Goal: Information Seeking & Learning: Check status

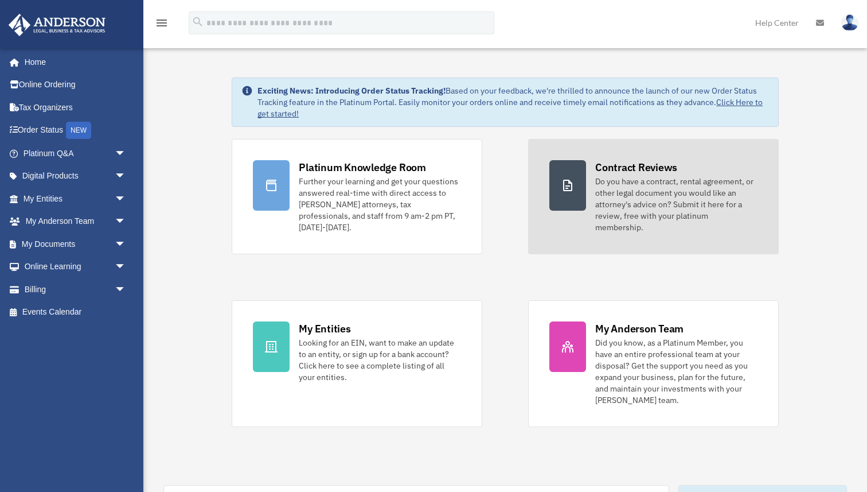
click at [631, 198] on div "Do you have a contract, rental agreement, or other legal document you would lik…" at bounding box center [677, 204] width 162 height 57
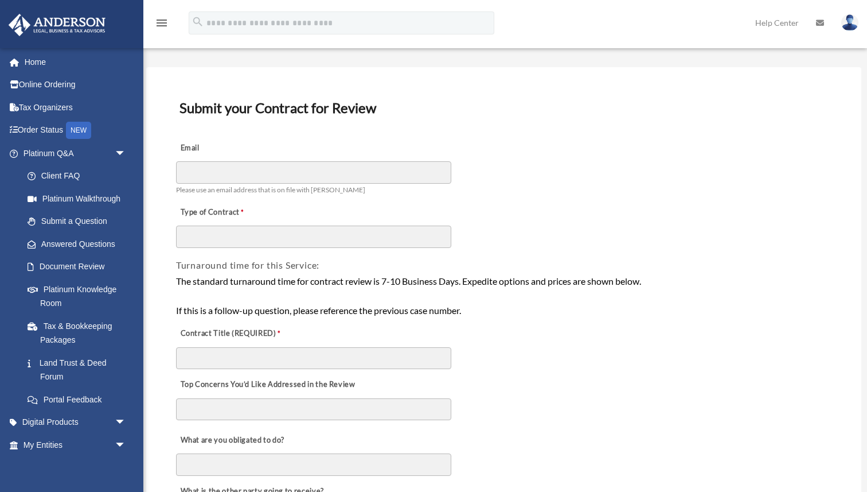
scroll to position [27, 0]
click at [71, 157] on link "Platinum Q&A arrow_drop_down" at bounding box center [75, 153] width 135 height 23
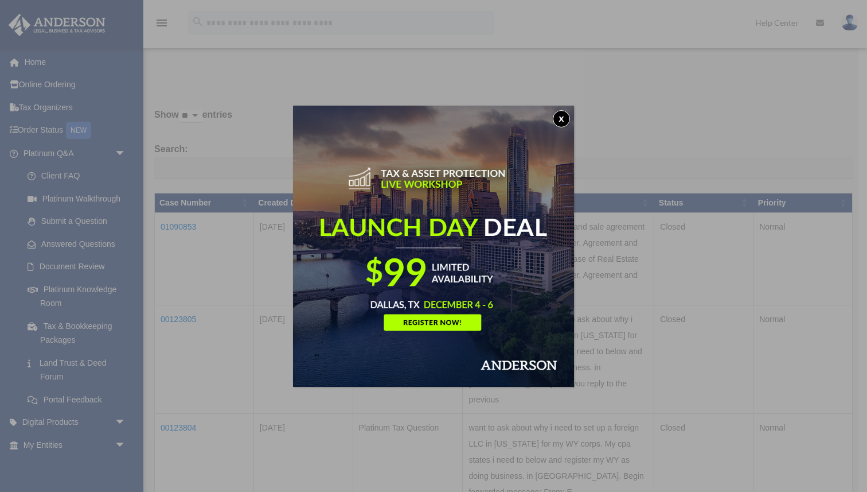
click at [573, 118] on img at bounding box center [433, 246] width 281 height 281
click at [563, 118] on button "x" at bounding box center [561, 118] width 17 height 17
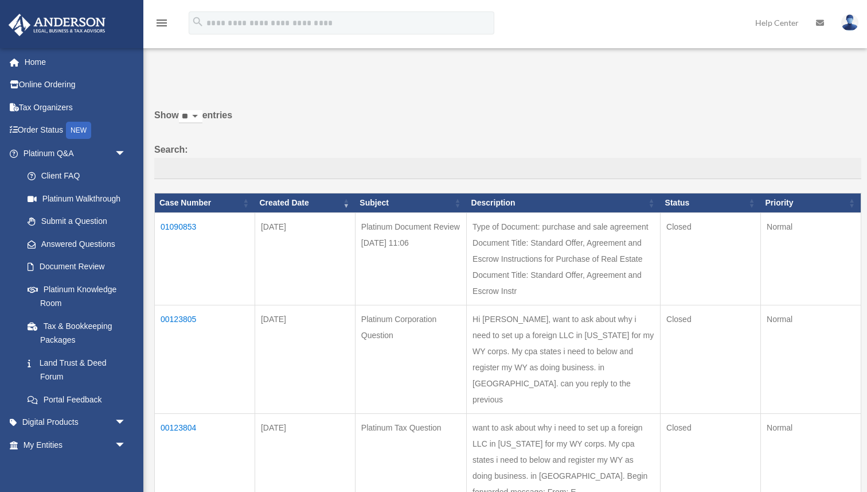
scroll to position [2, 0]
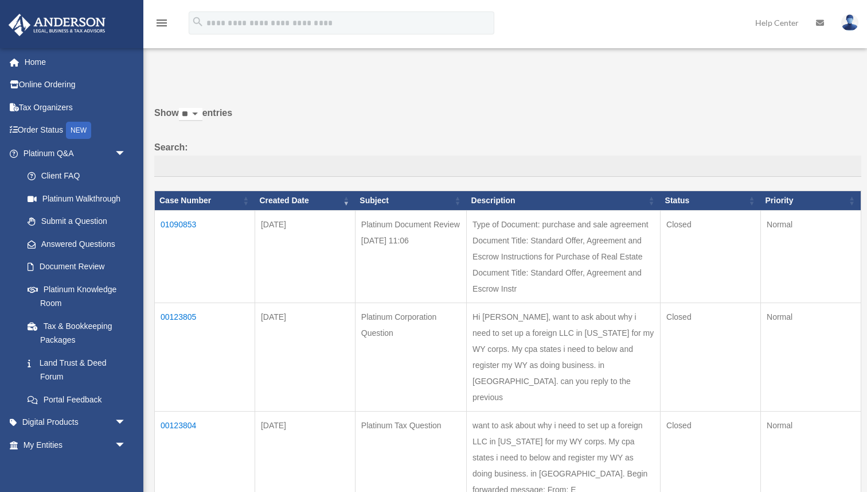
click at [185, 225] on td "01090853" at bounding box center [205, 257] width 100 height 92
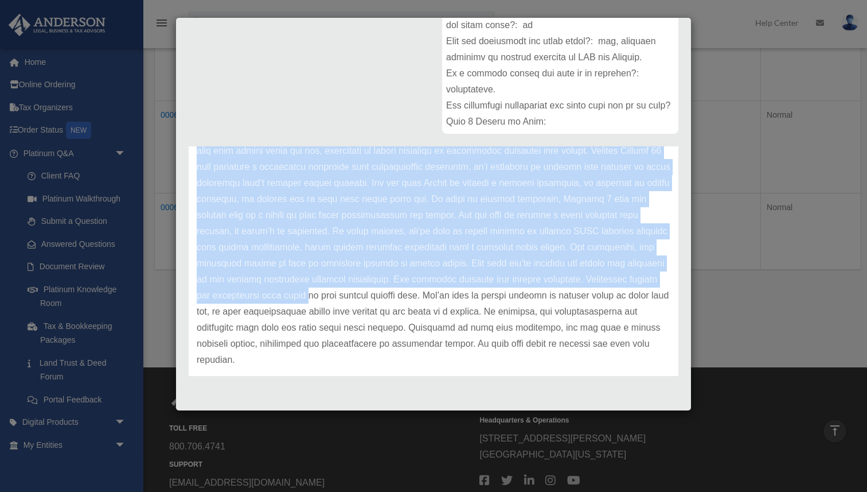
scroll to position [429, 0]
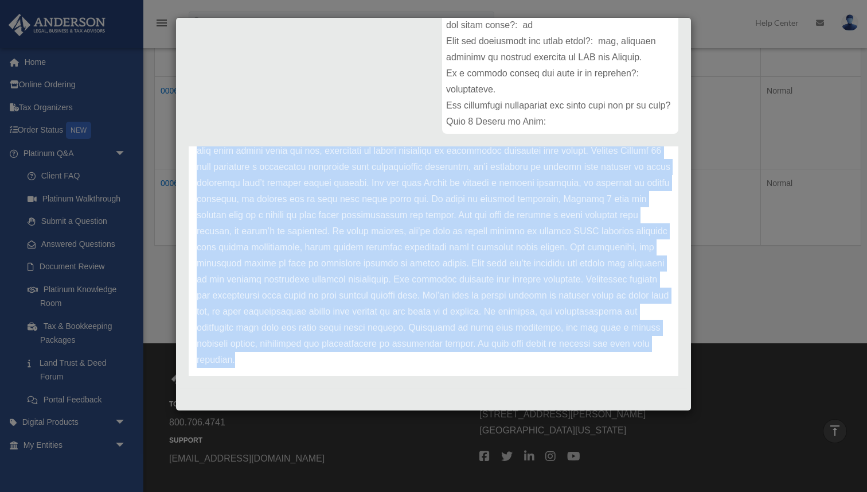
drag, startPoint x: 199, startPoint y: 197, endPoint x: 594, endPoint y: 375, distance: 433.5
click at [594, 375] on div "Update date : 09-09-2025" at bounding box center [434, 183] width 490 height 418
copy div "Update date : 09-09-2025 Thank you for submitting your document for review thro…"
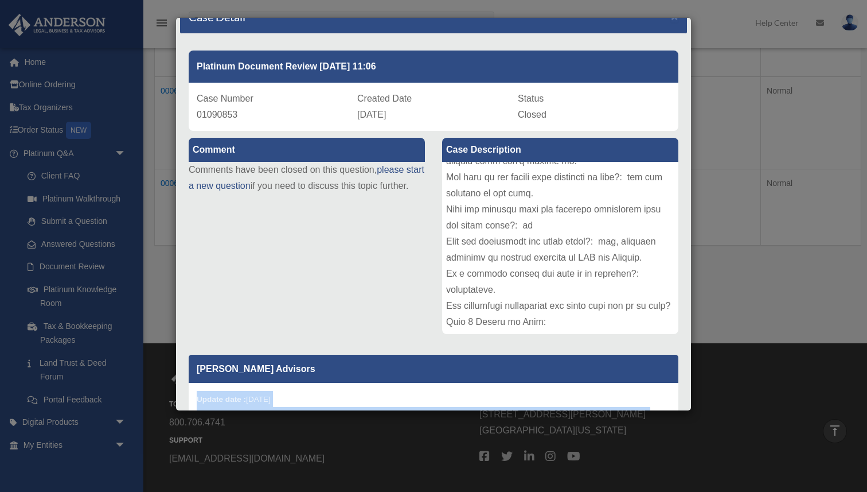
scroll to position [21, 0]
